Goal: Communication & Community: Answer question/provide support

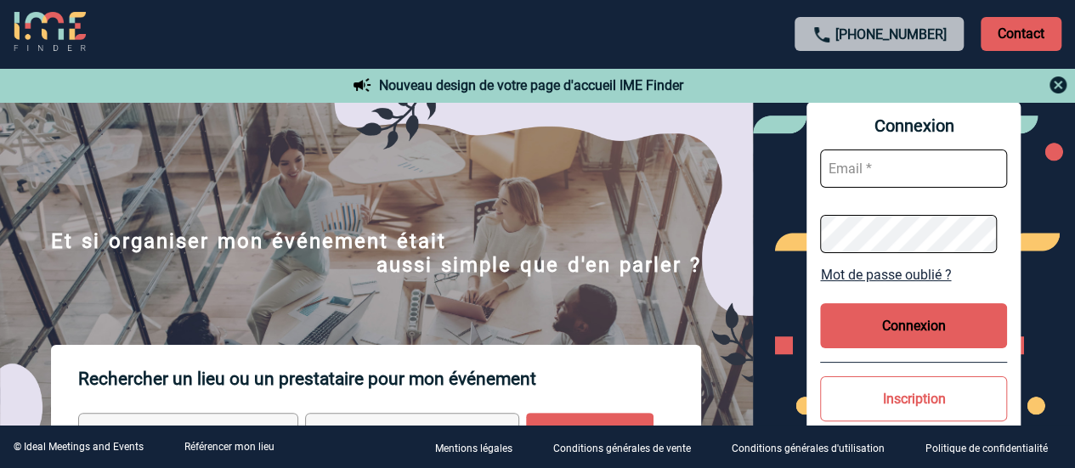
type input "[EMAIL_ADDRESS][PERSON_NAME][DOMAIN_NAME]"
click at [899, 331] on button "Connexion" at bounding box center [913, 325] width 187 height 45
click at [914, 325] on button "Connexion" at bounding box center [913, 325] width 187 height 45
click at [928, 341] on button "Connexion" at bounding box center [913, 325] width 187 height 45
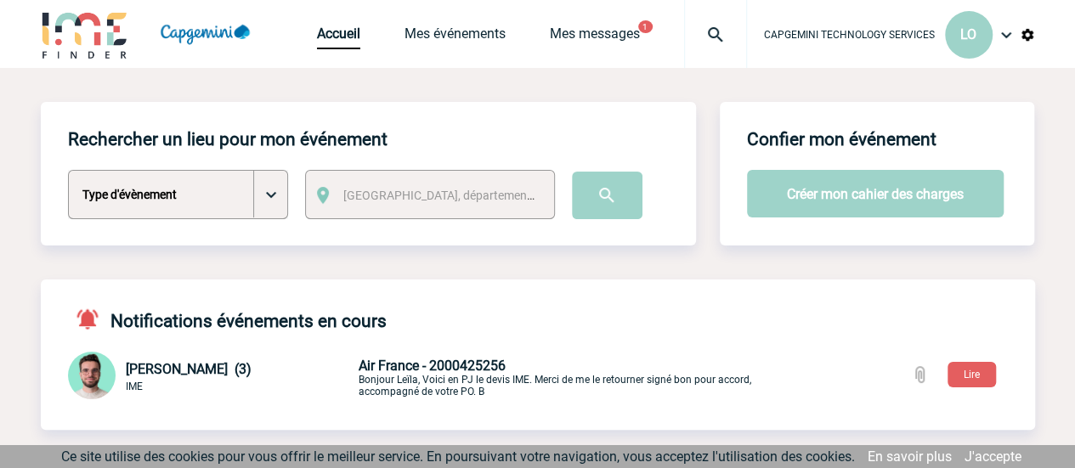
click at [586, 23] on div "Accueil Mes événements Mes messages 1 Projet, client Projet, client" at bounding box center [532, 34] width 430 height 68
click at [586, 28] on link "Mes messages" at bounding box center [595, 37] width 90 height 24
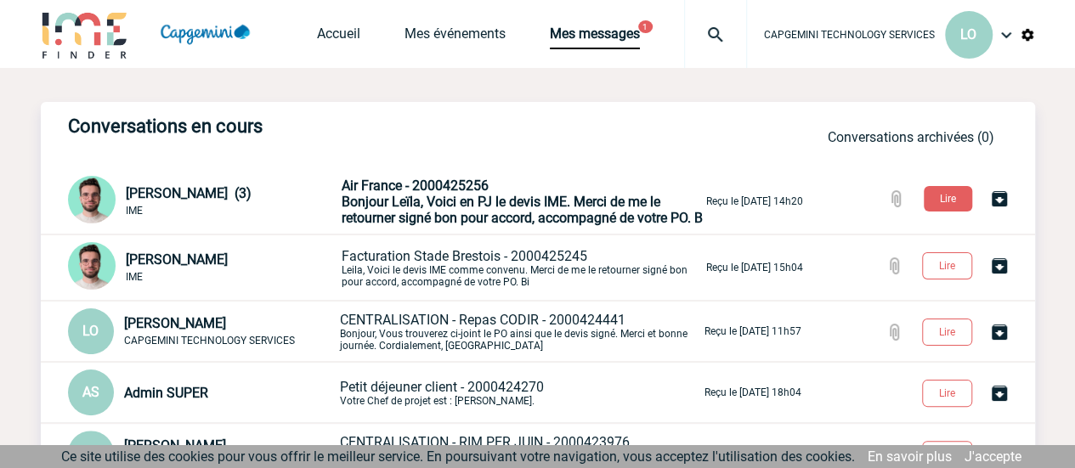
click at [433, 212] on span "Bonjour Leïla, Voici en PJ le devis IME. Merci de me le retourner signé bon pou…" at bounding box center [522, 210] width 361 height 32
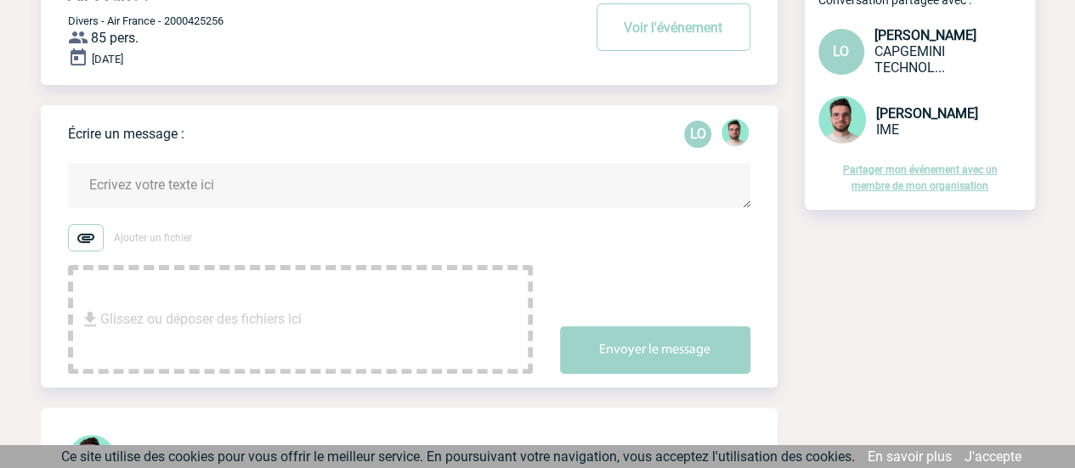
scroll to position [134, 0]
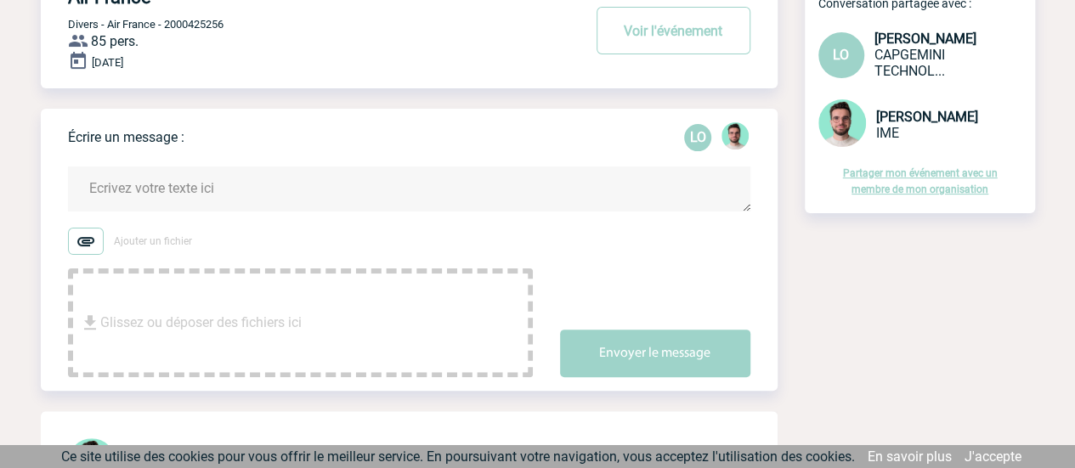
click at [183, 197] on textarea at bounding box center [409, 189] width 682 height 45
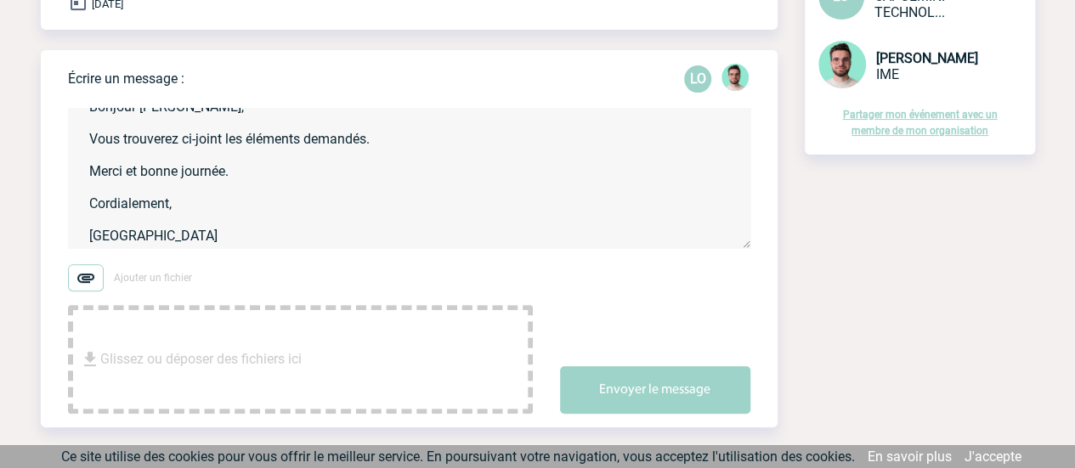
scroll to position [219, 0]
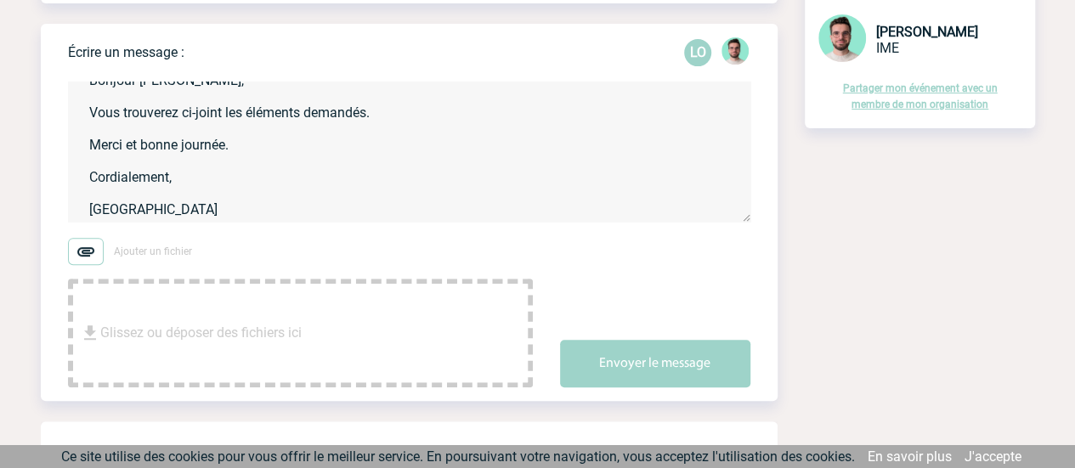
type textarea "Bonjour [PERSON_NAME], Vous trouverez ci-joint les éléments demandés. Merci et …"
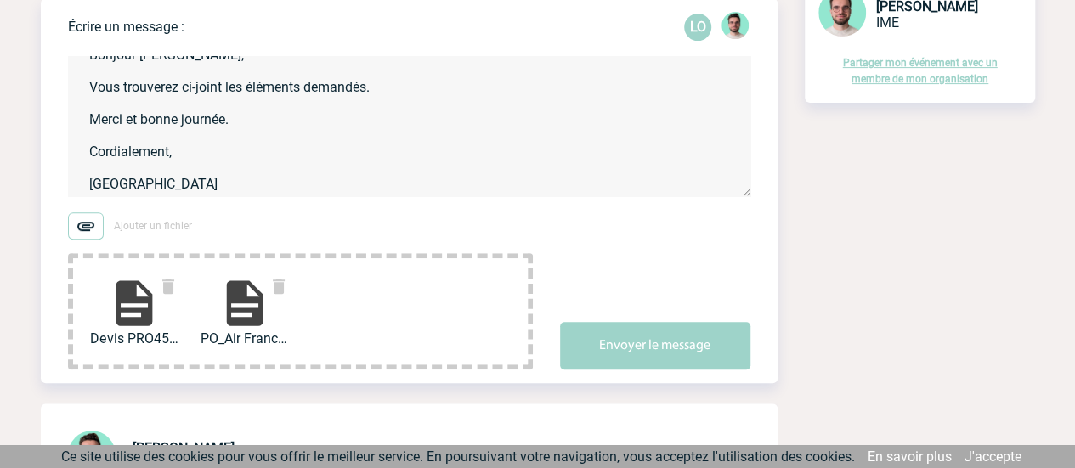
scroll to position [389, 0]
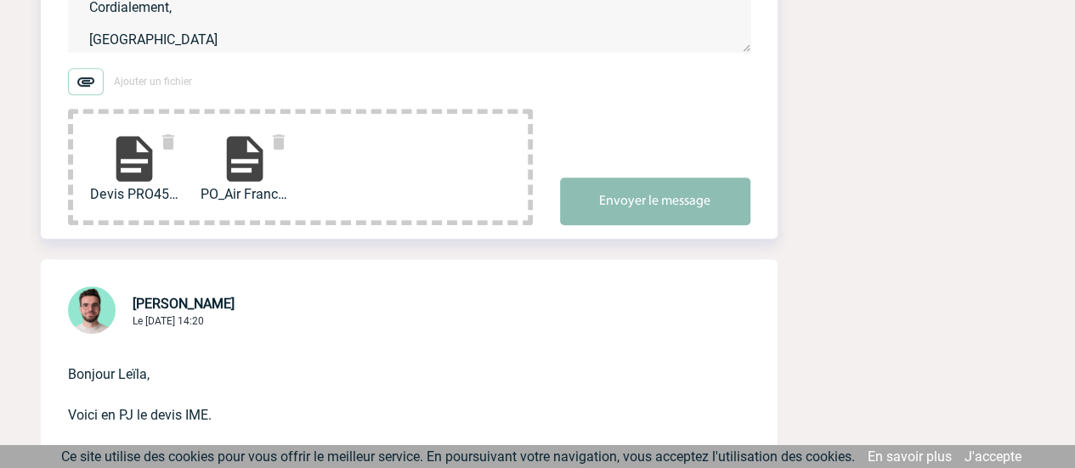
click at [651, 201] on button "Envoyer le message" at bounding box center [655, 202] width 190 height 48
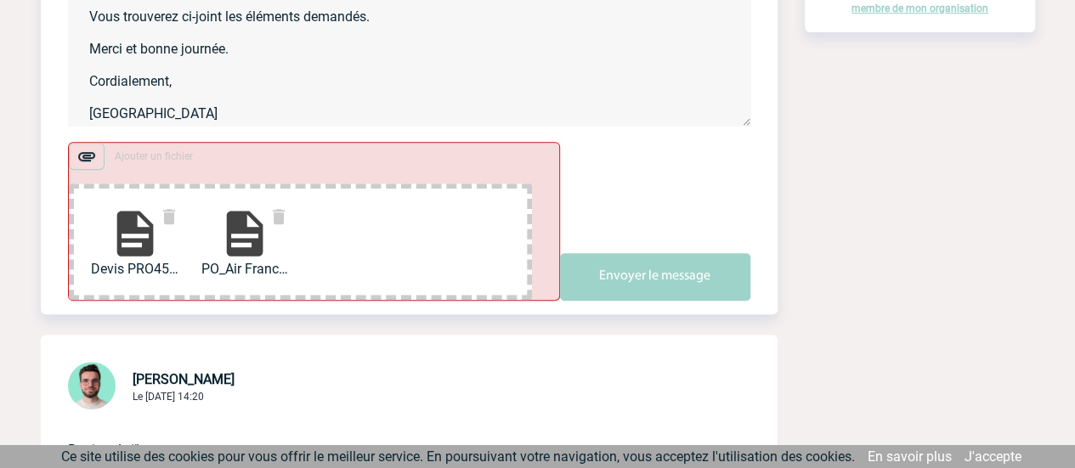
scroll to position [425, 0]
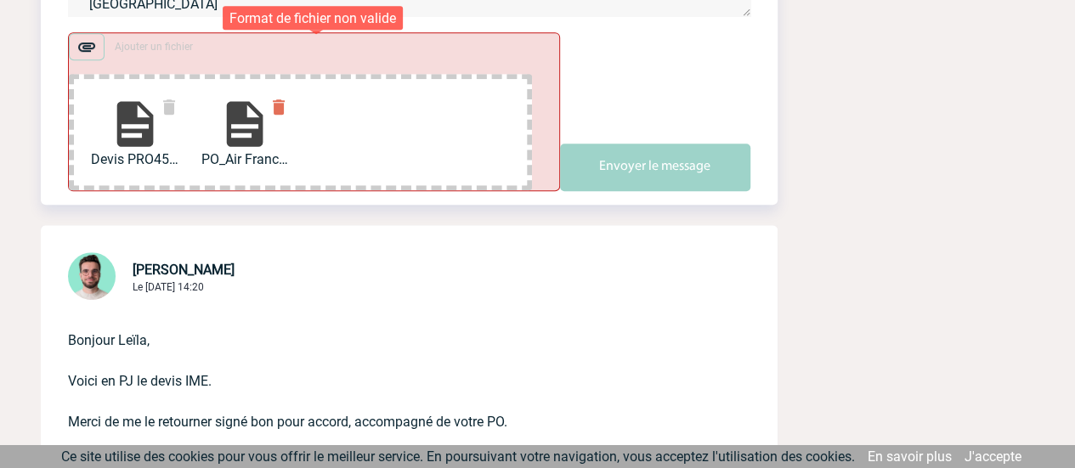
click at [278, 109] on img at bounding box center [279, 107] width 20 height 20
click at [173, 107] on img at bounding box center [169, 107] width 20 height 20
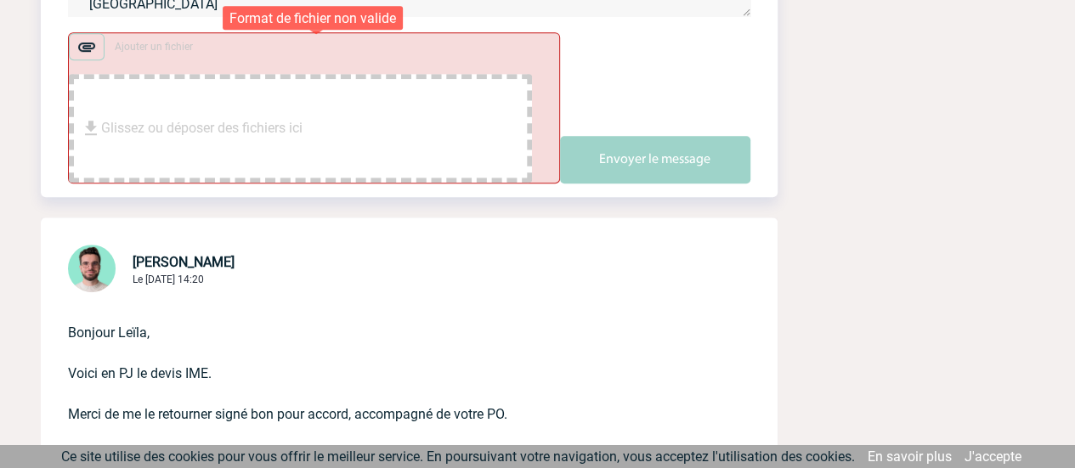
click at [266, 64] on div "Ajouter un fichier Glissez ou déposer des fichiers ici" at bounding box center [300, 108] width 463 height 150
click at [320, 108] on div "Glissez ou déposer des fichiers ici" at bounding box center [300, 128] width 463 height 109
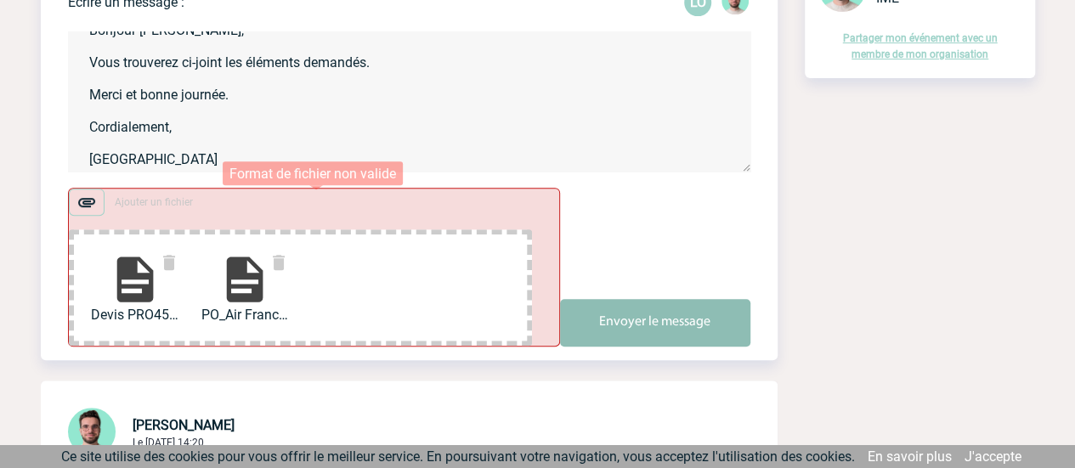
scroll to position [340, 0]
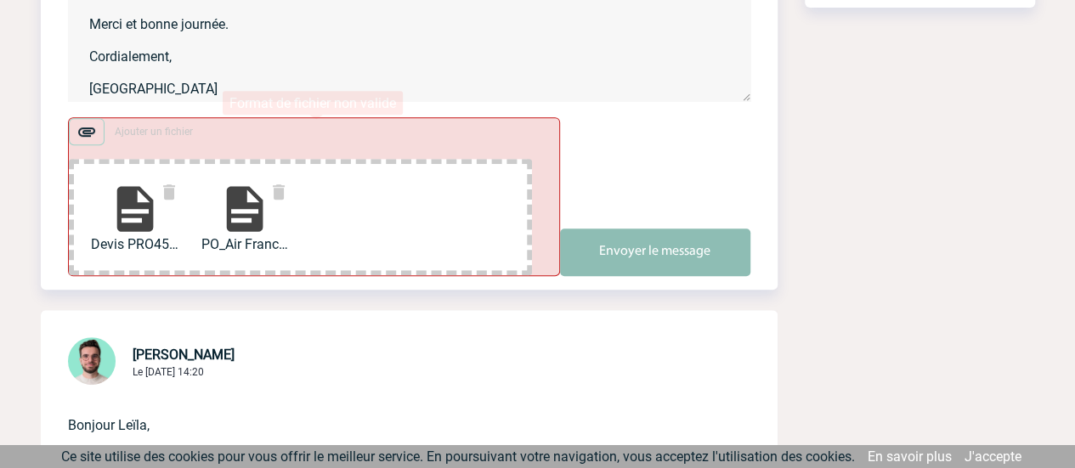
click at [614, 235] on button "Envoyer le message" at bounding box center [655, 253] width 190 height 48
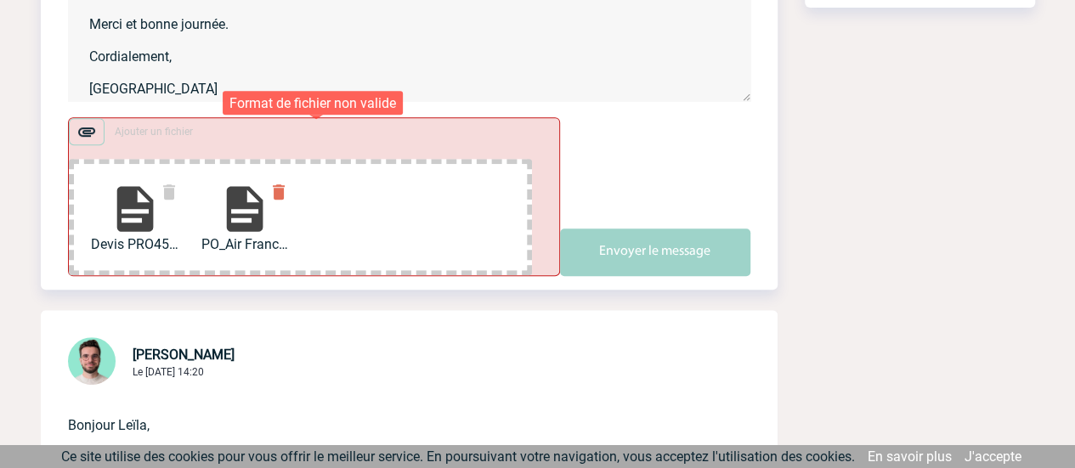
click at [284, 195] on img at bounding box center [279, 192] width 20 height 20
click at [160, 196] on img at bounding box center [169, 192] width 20 height 20
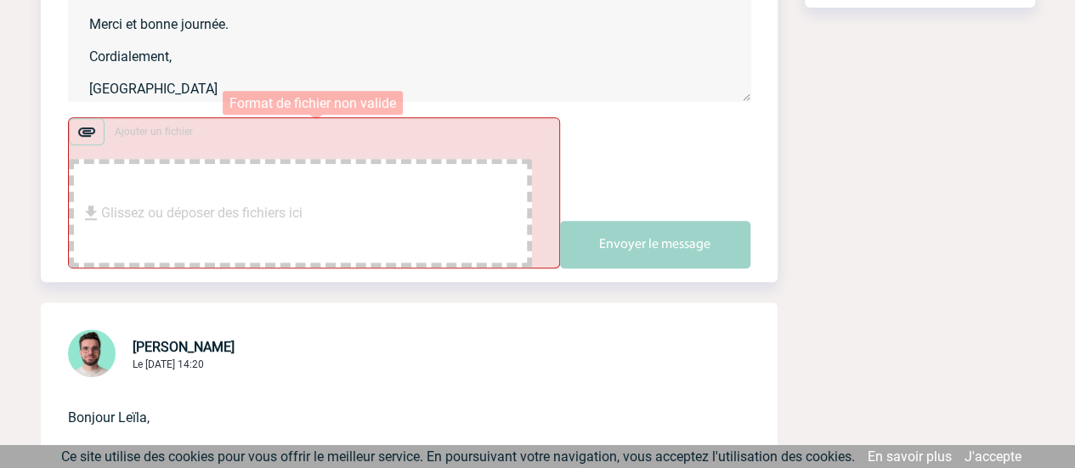
click at [238, 218] on span "Glissez ou déposer des fichiers ici" at bounding box center [201, 213] width 201 height 85
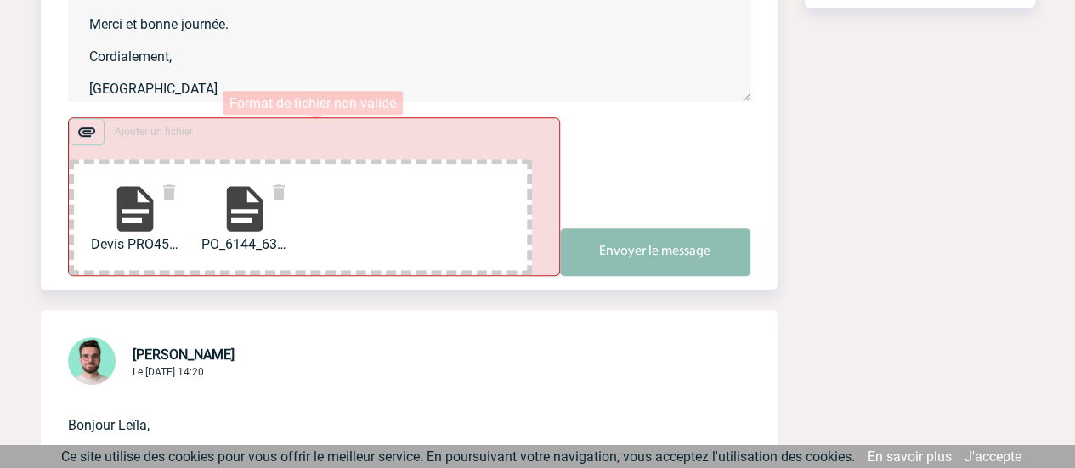
click at [604, 246] on button "Envoyer le message" at bounding box center [655, 253] width 190 height 48
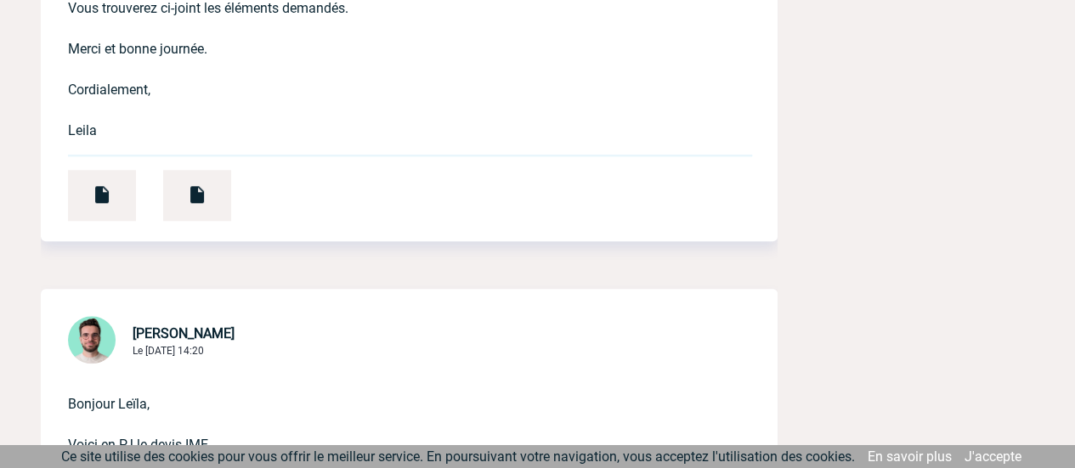
scroll to position [765, 0]
